Goal: Navigation & Orientation: Find specific page/section

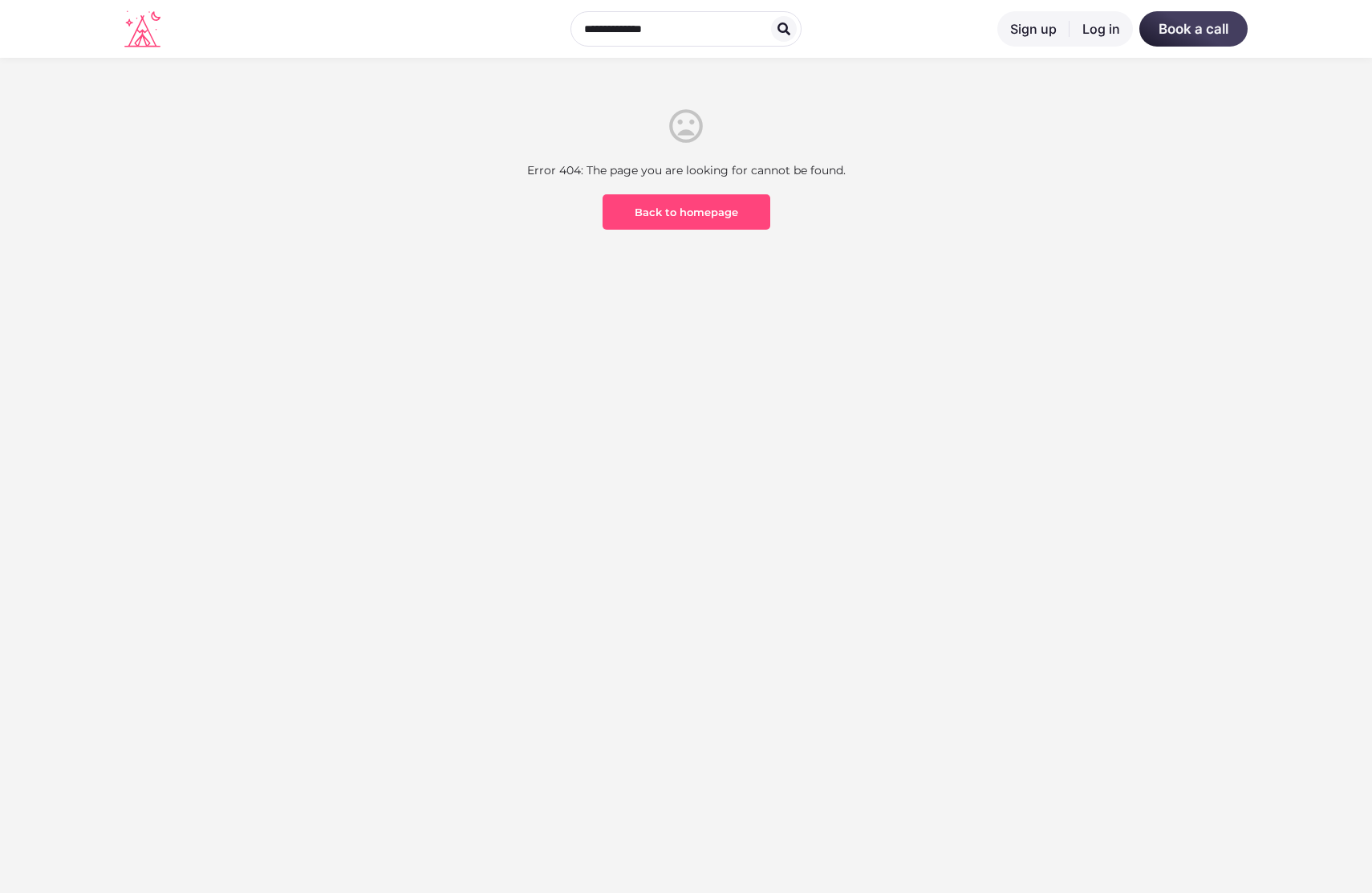
scroll to position [472, 0]
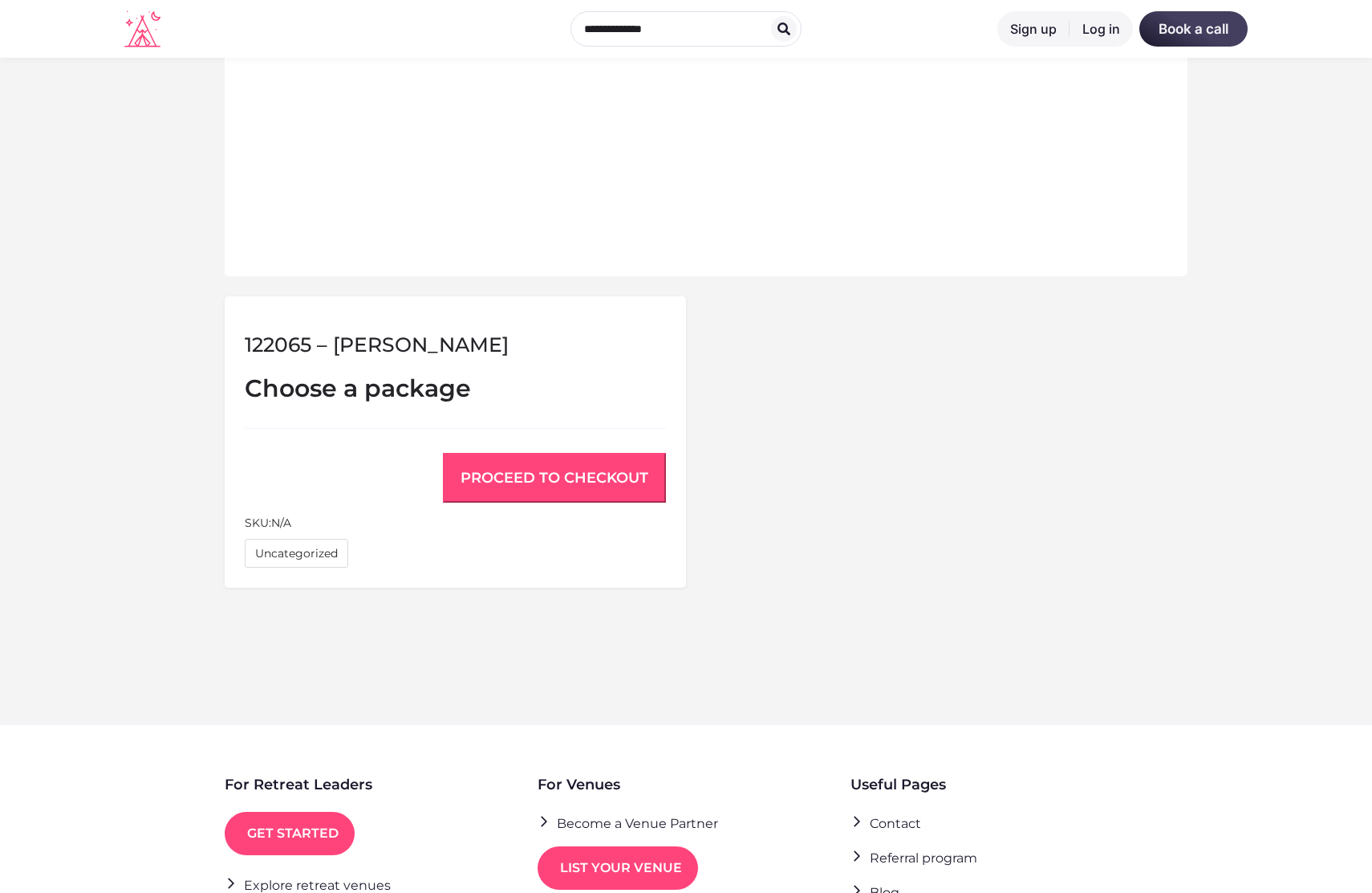
scroll to position [1055, 0]
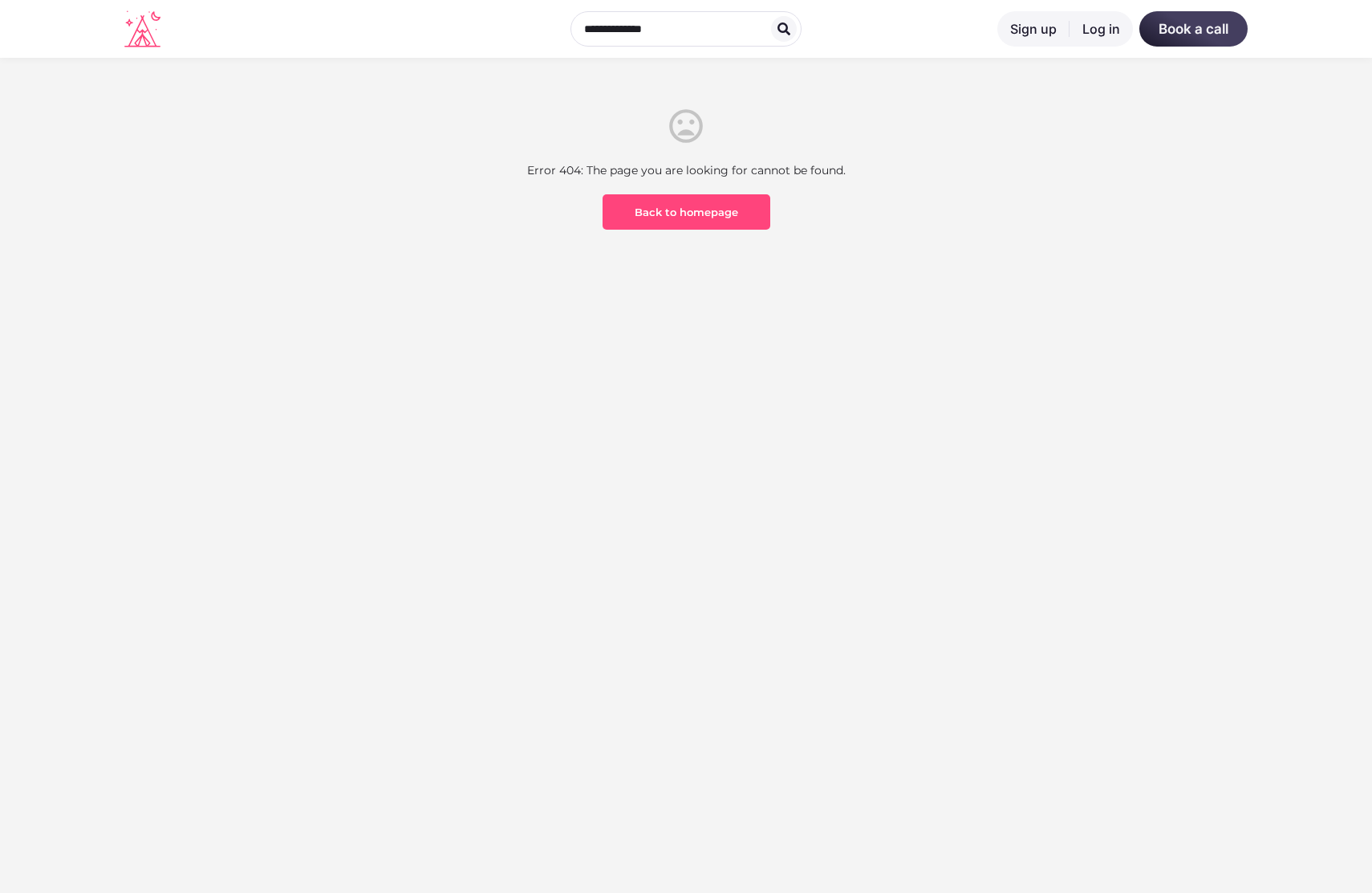
scroll to position [472, 0]
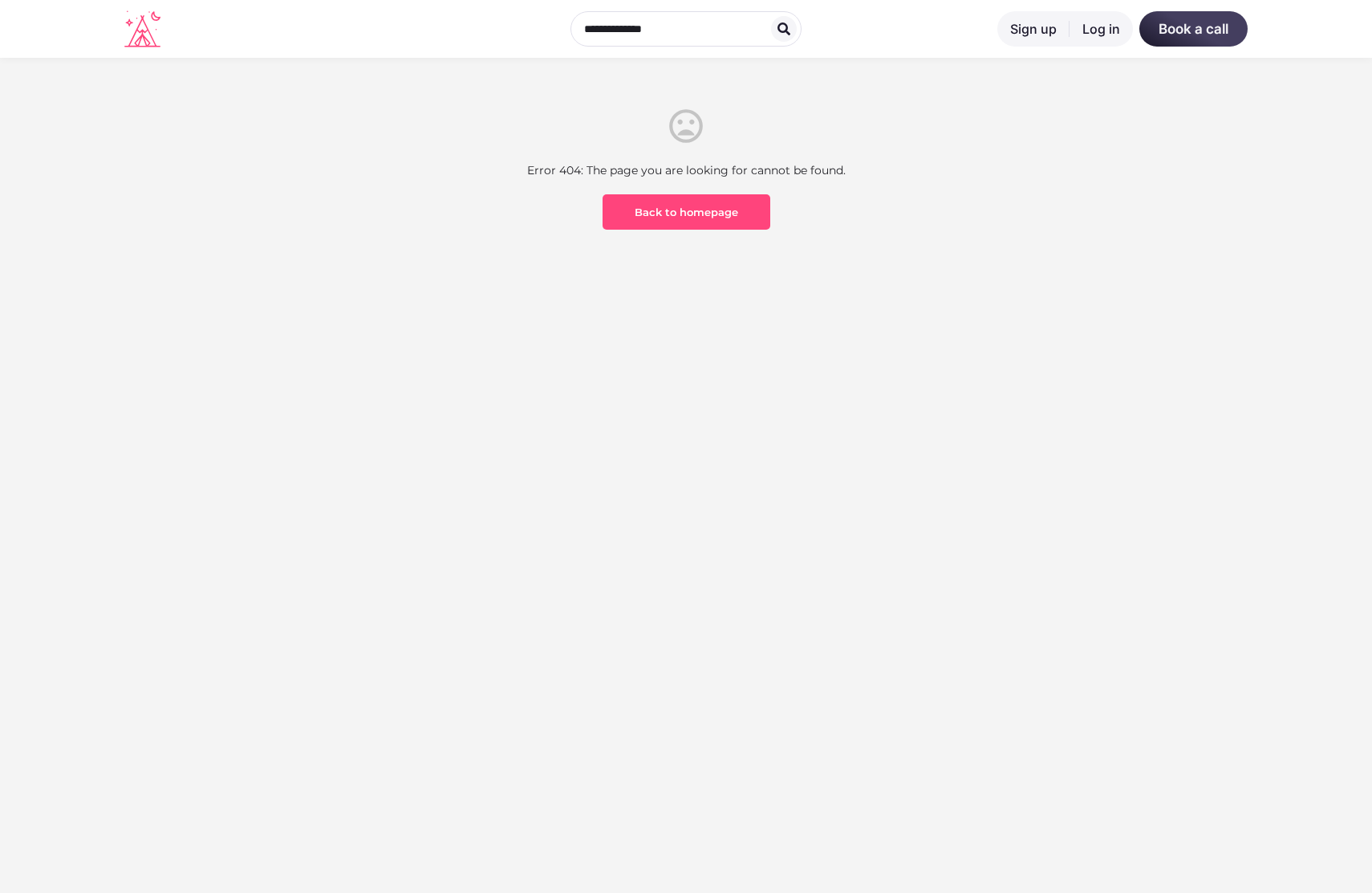
scroll to position [472, 0]
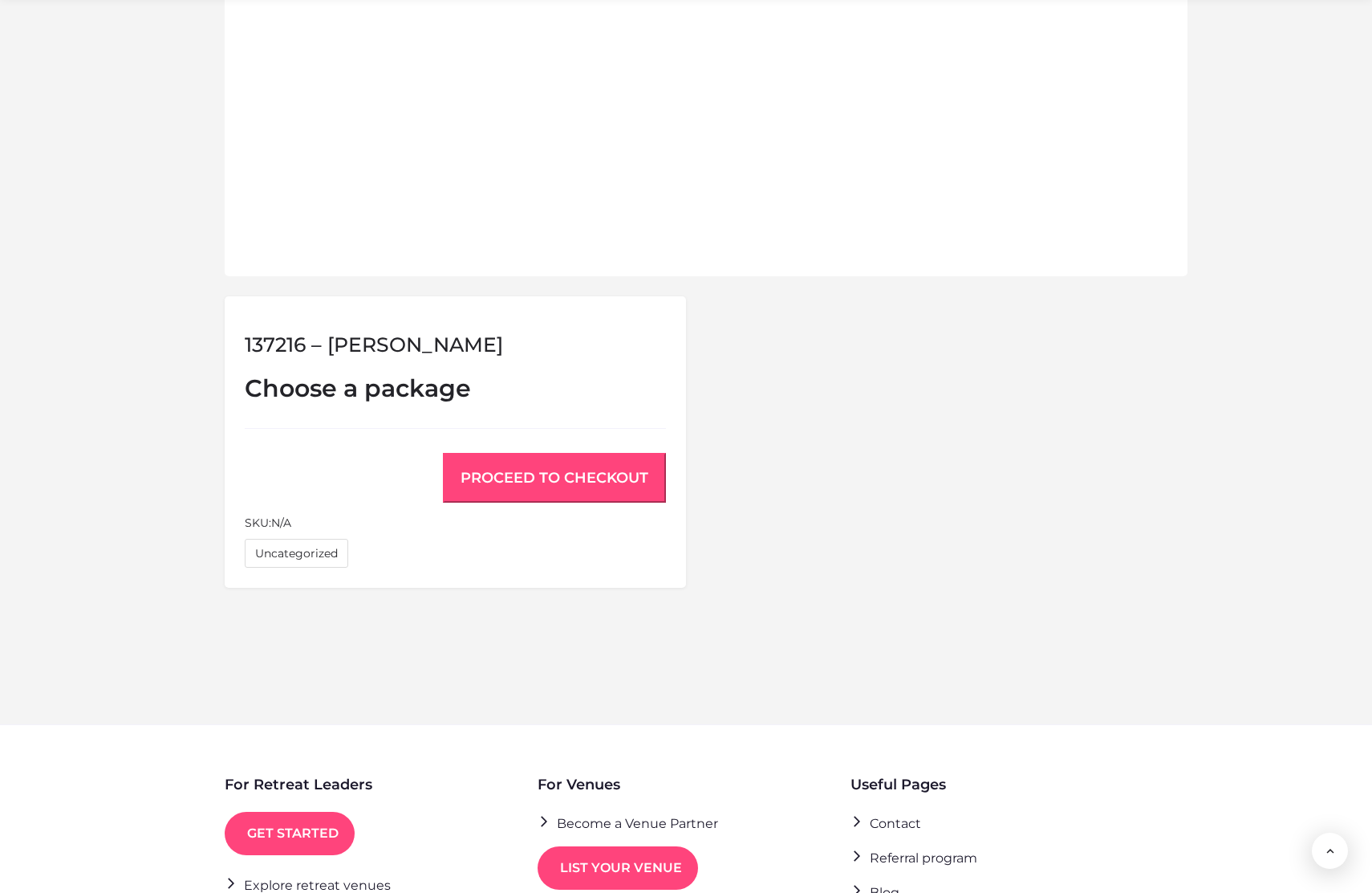
scroll to position [1055, 0]
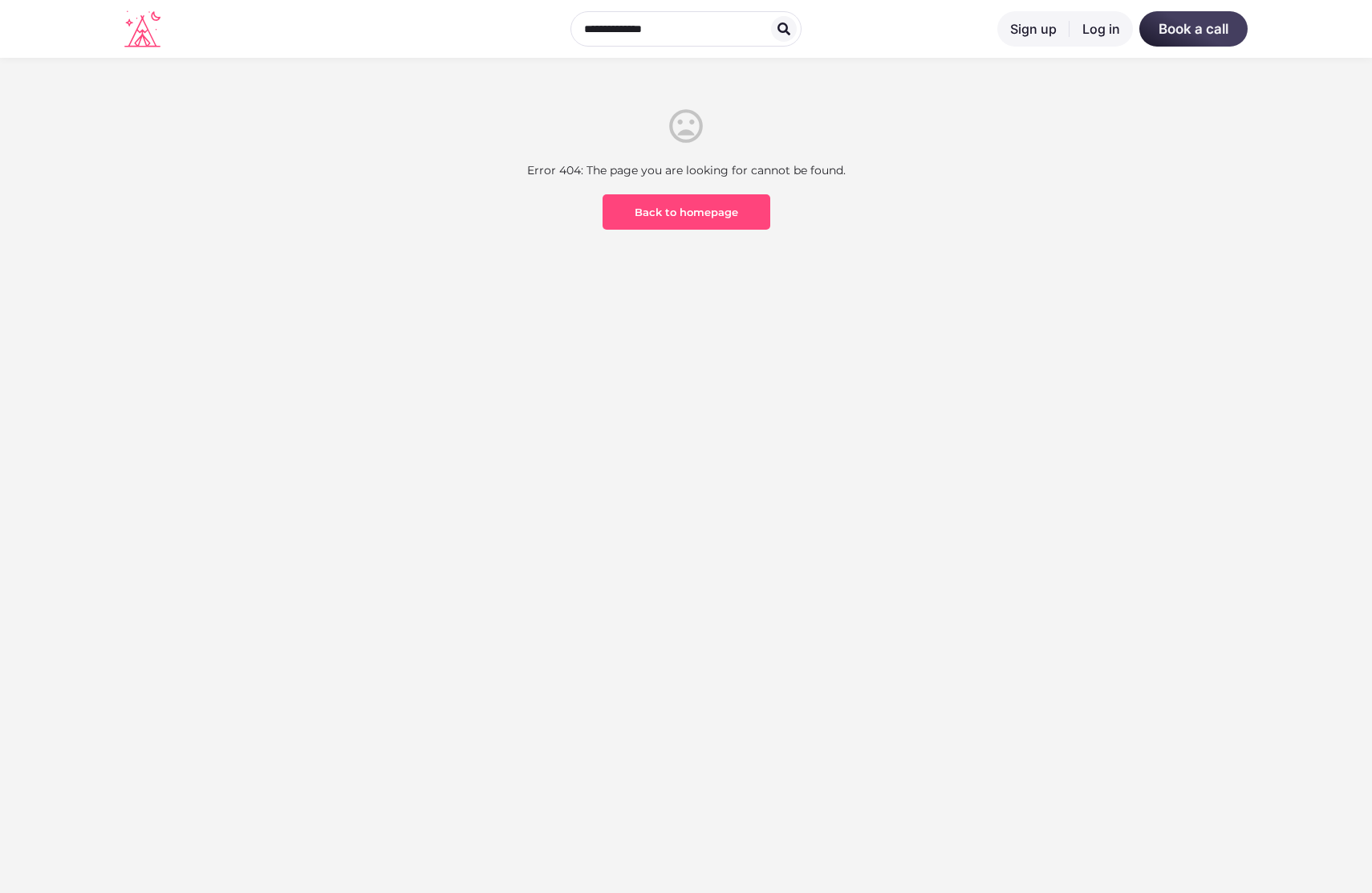
scroll to position [472, 0]
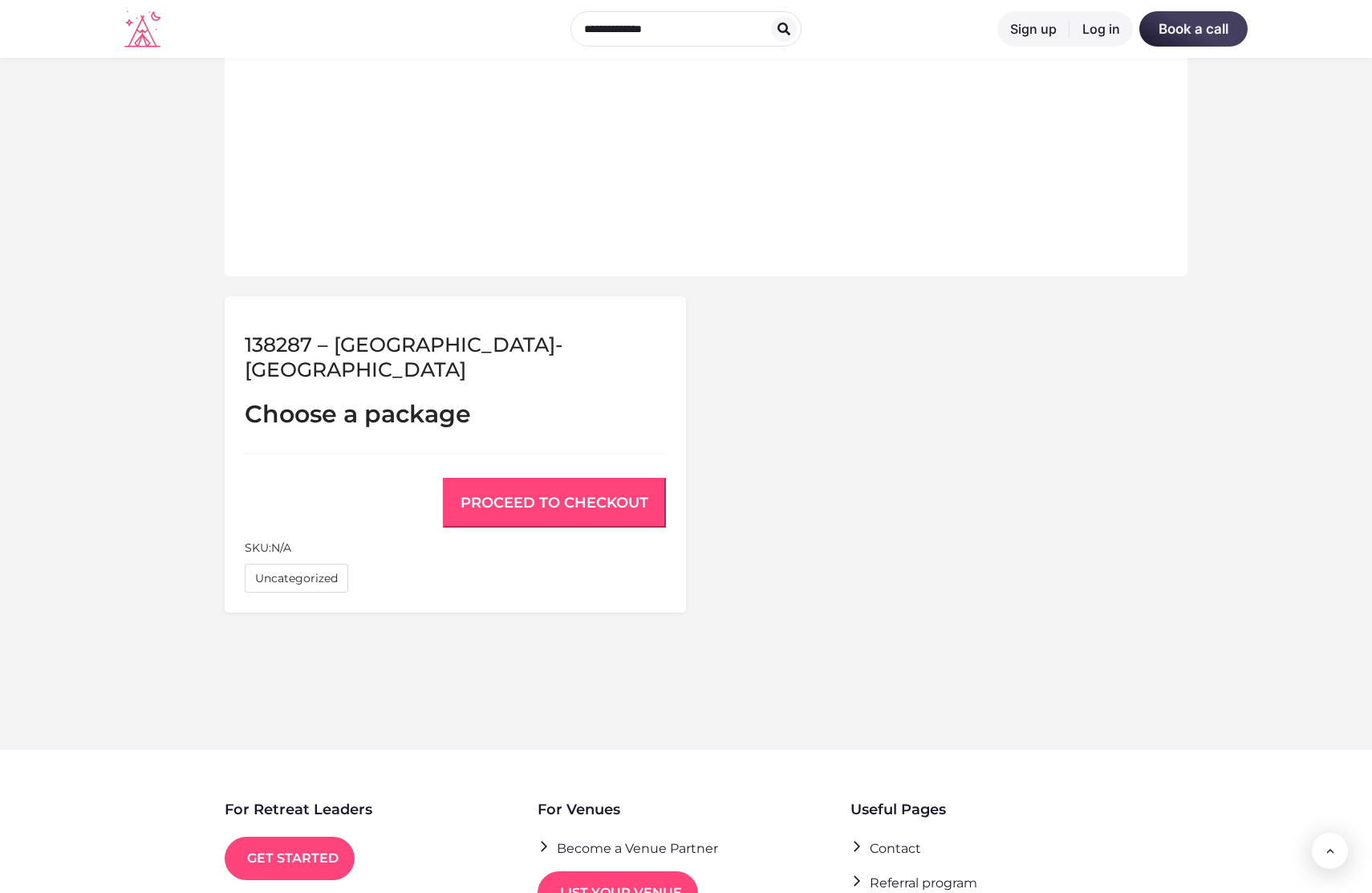
scroll to position [1055, 0]
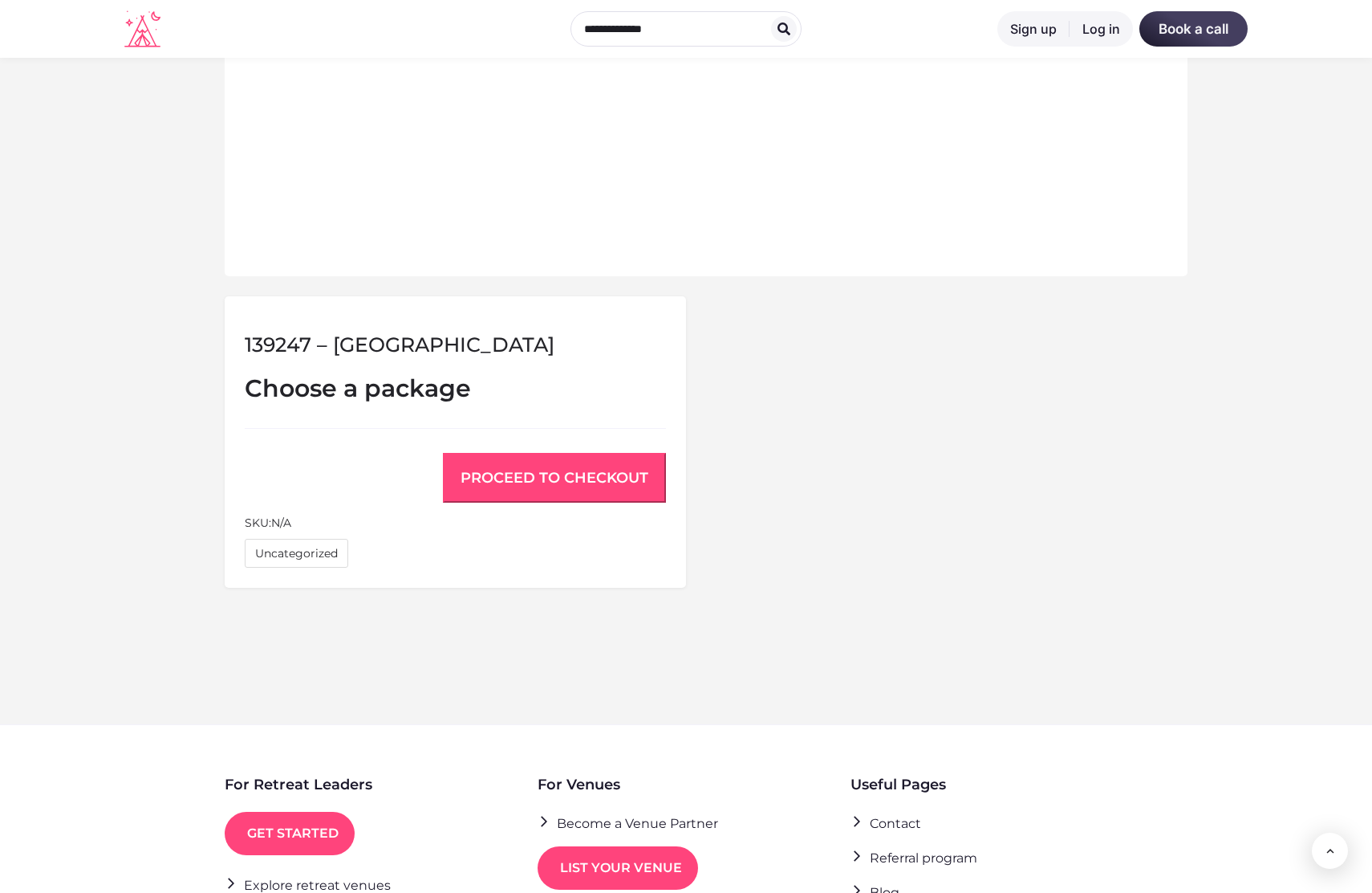
scroll to position [1055, 0]
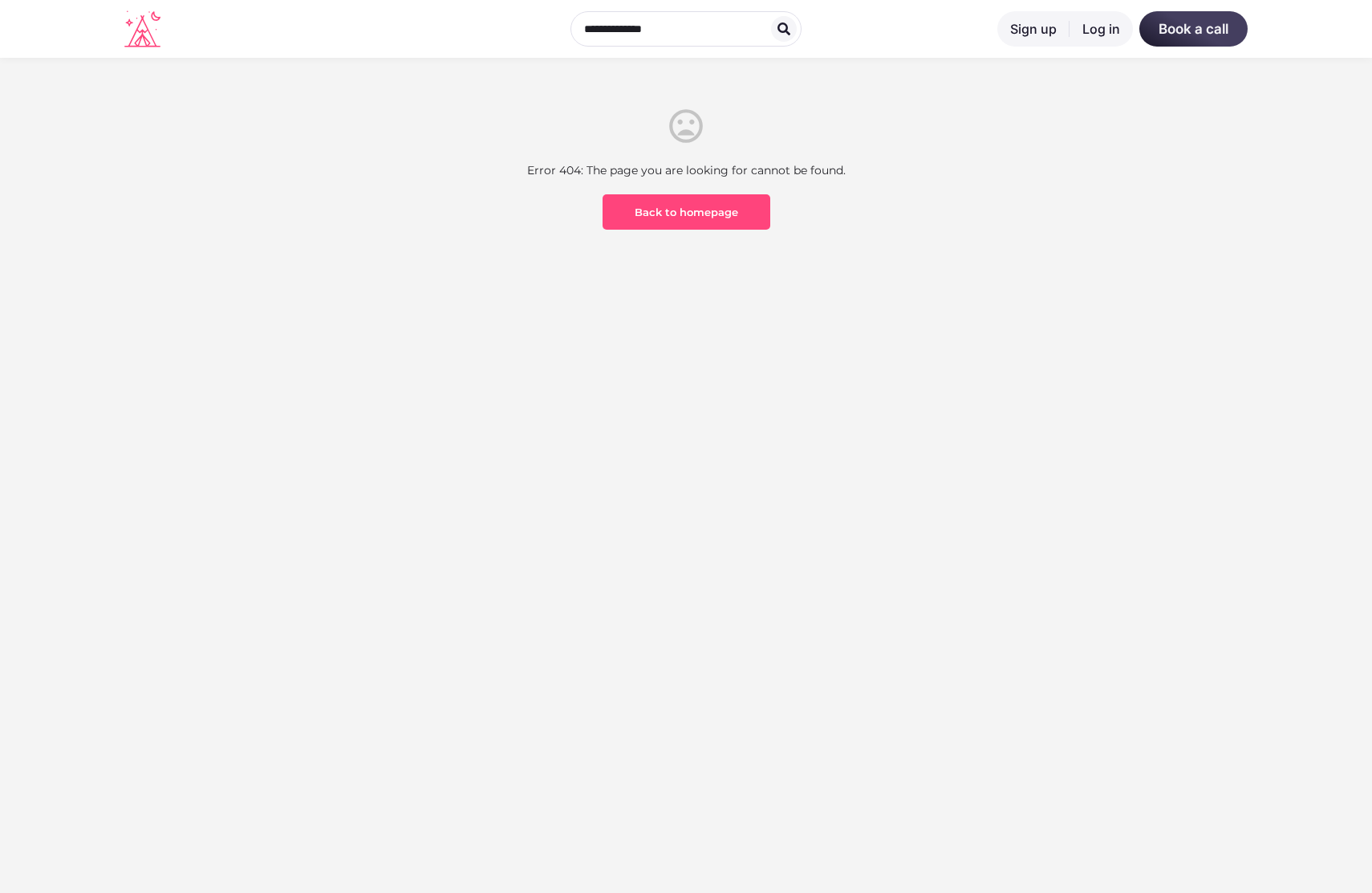
scroll to position [472, 0]
